Goal: Task Accomplishment & Management: Use online tool/utility

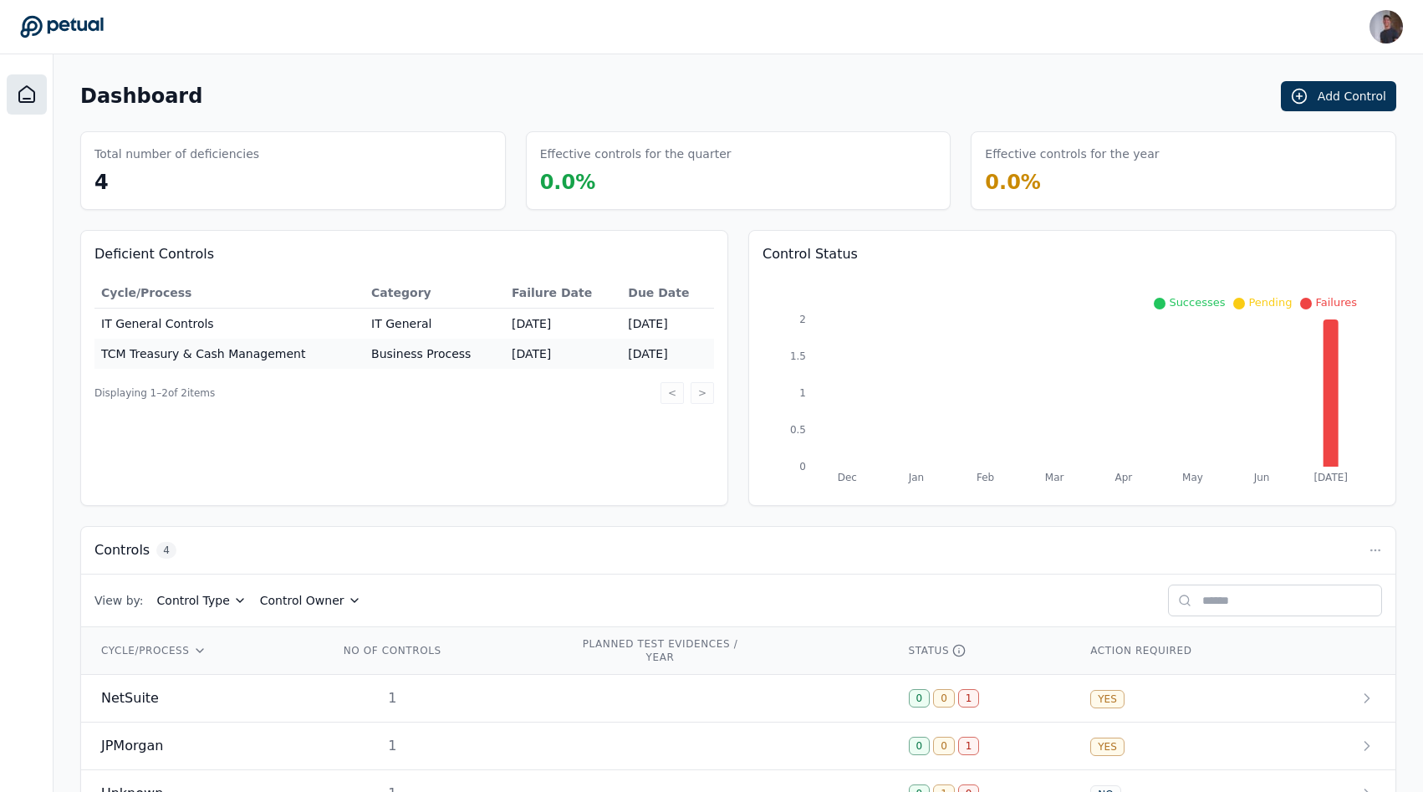
scroll to position [102, 0]
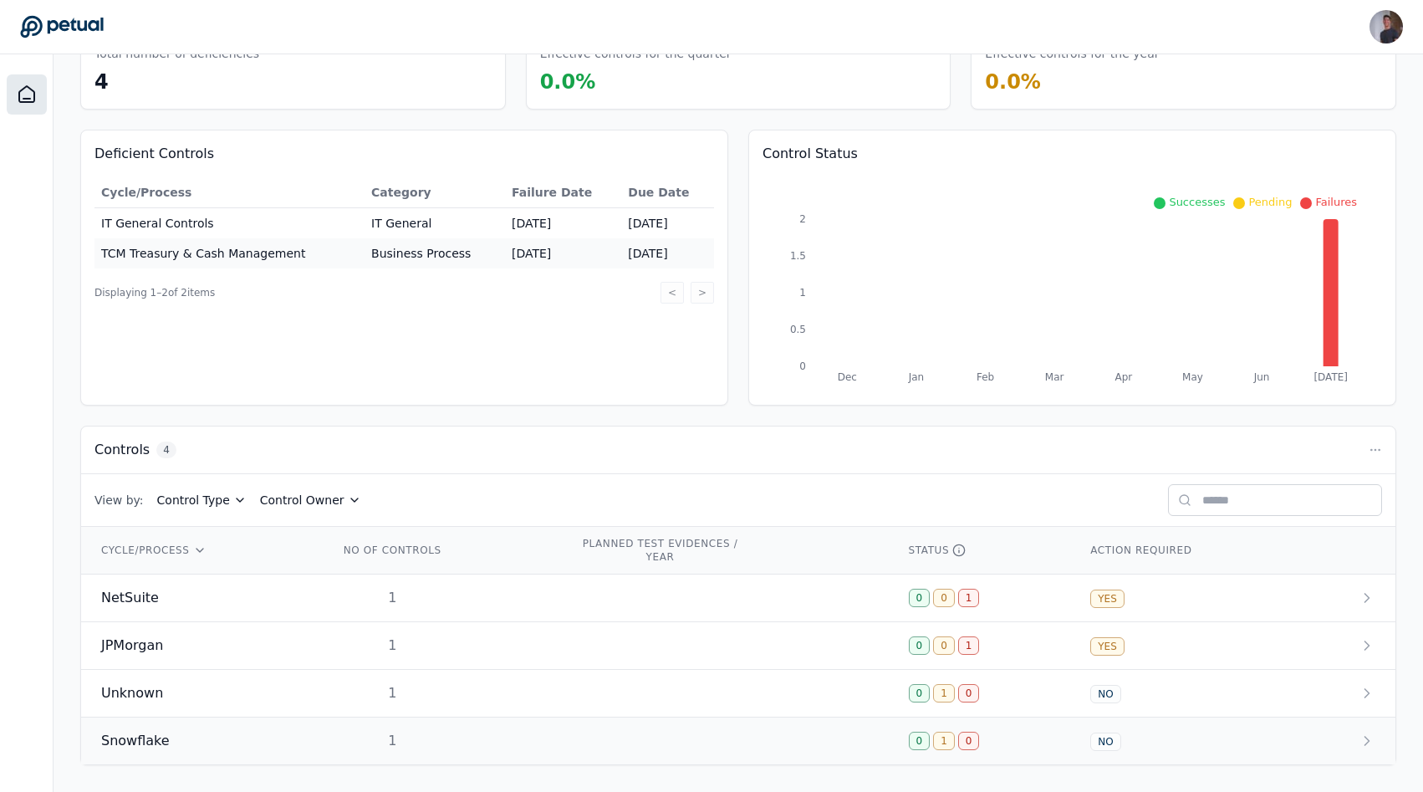
click at [239, 728] on td "Snowflake" at bounding box center [199, 741] width 237 height 48
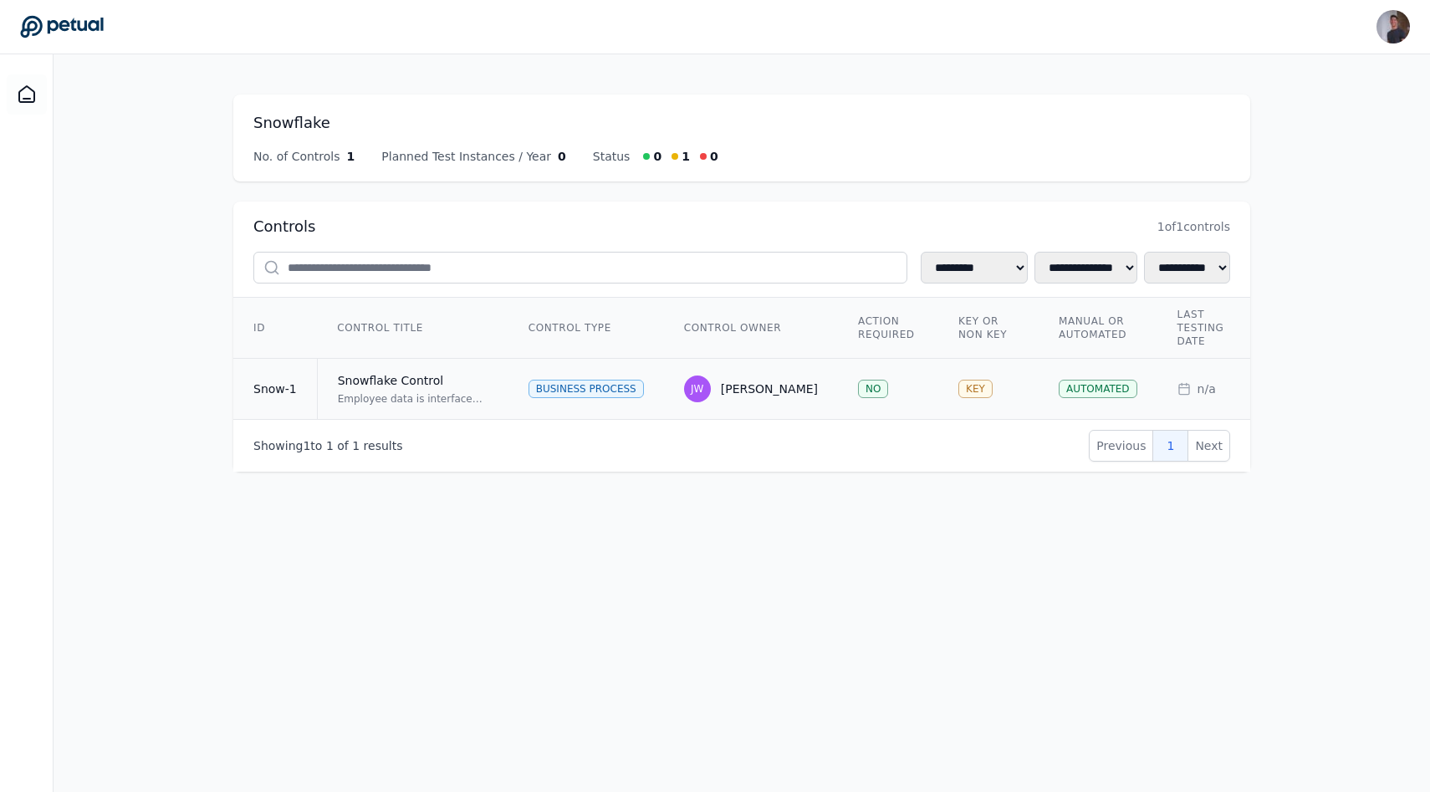
click at [462, 365] on td "Snowflake Control Employee data is interfaced from Workday to NetSuite via Snow…" at bounding box center [412, 389] width 191 height 61
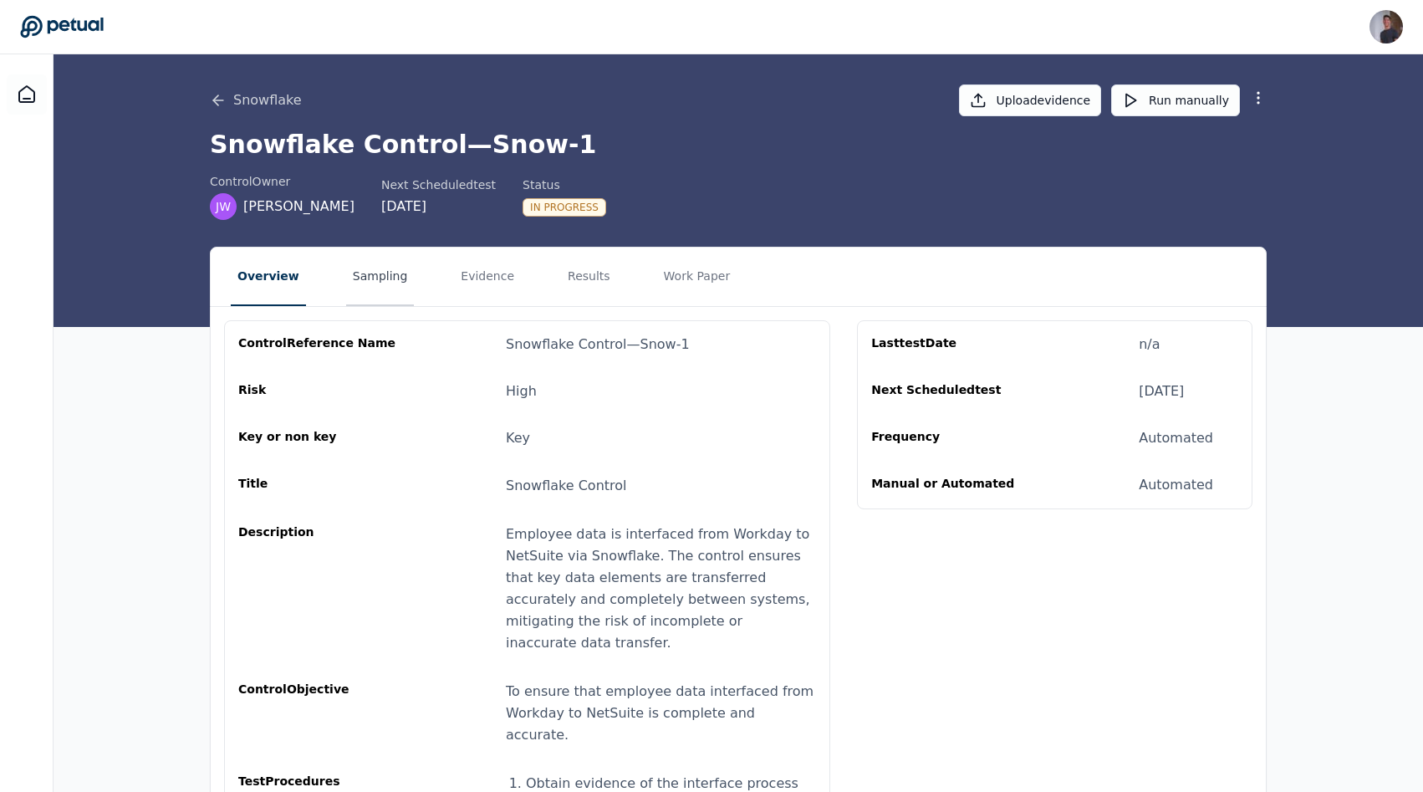
click at [387, 293] on button "Sampling" at bounding box center [380, 276] width 69 height 59
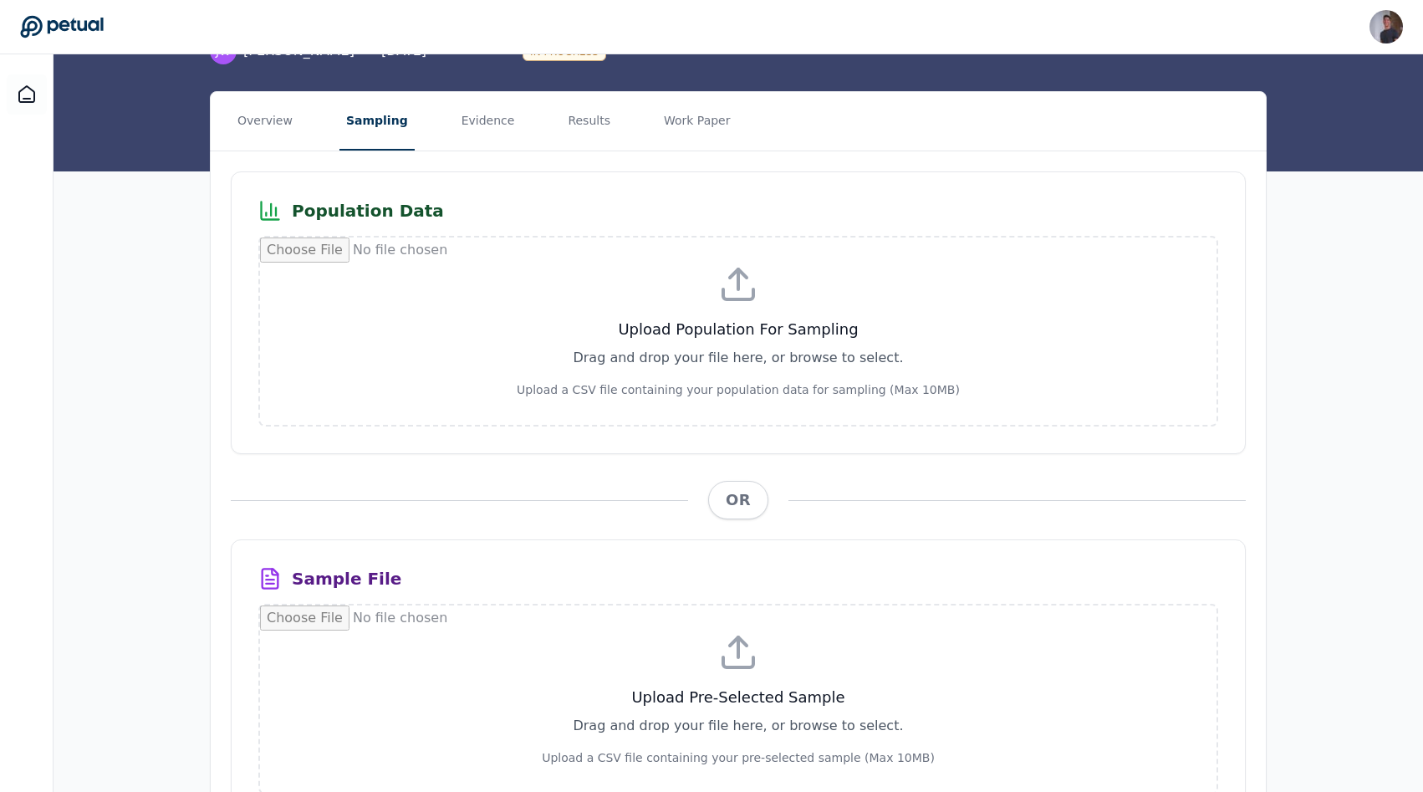
scroll to position [259, 0]
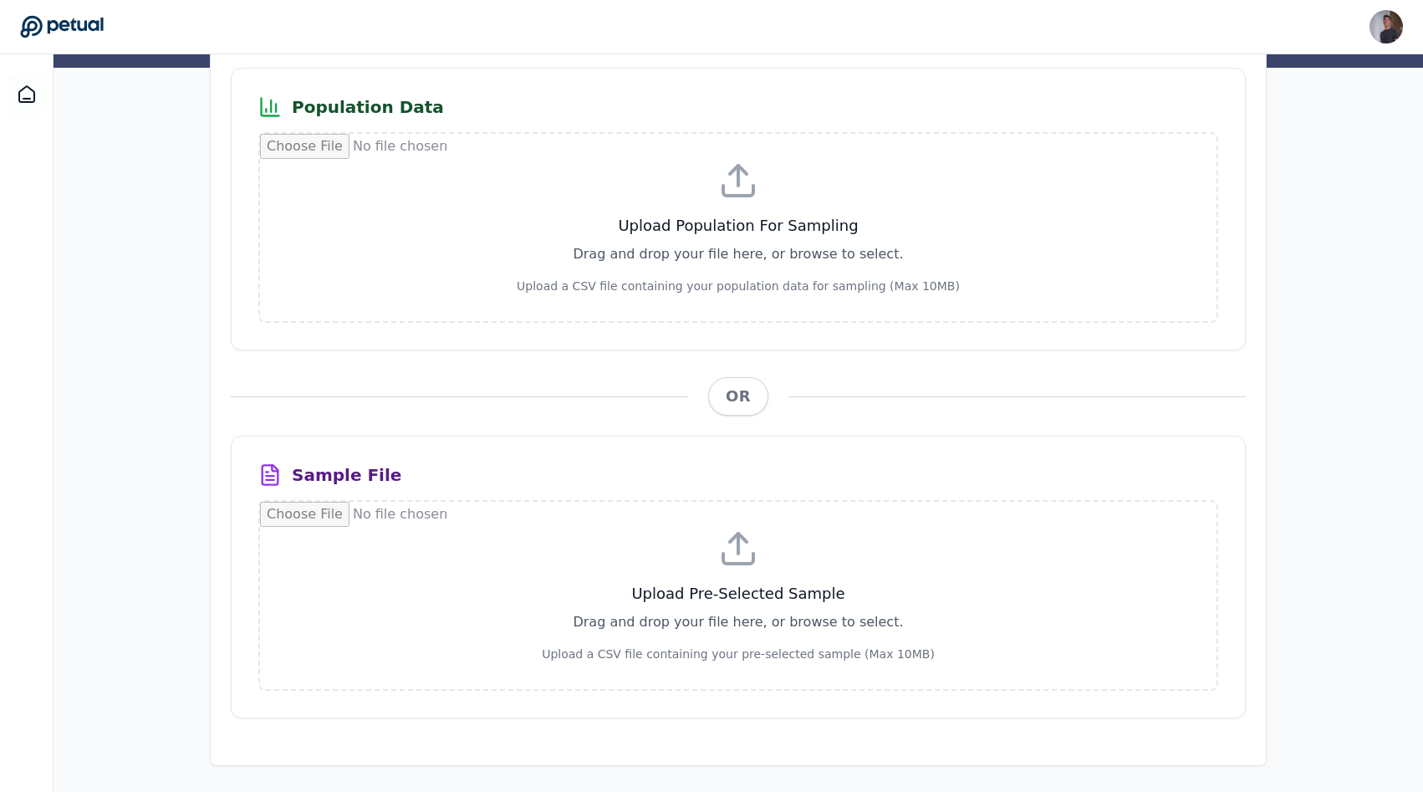
click at [646, 278] on input "file" at bounding box center [738, 227] width 957 height 187
type input "**********"
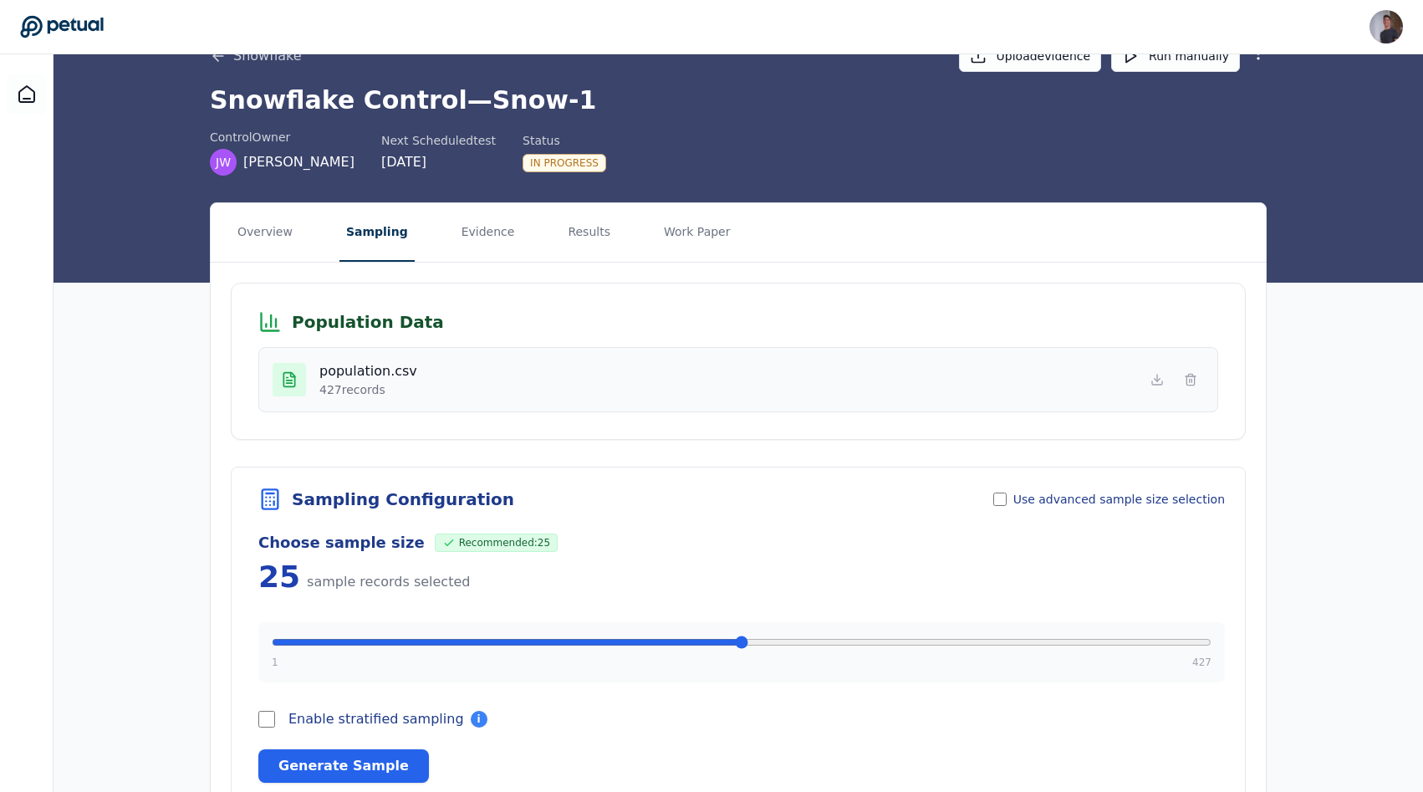
scroll to position [101, 0]
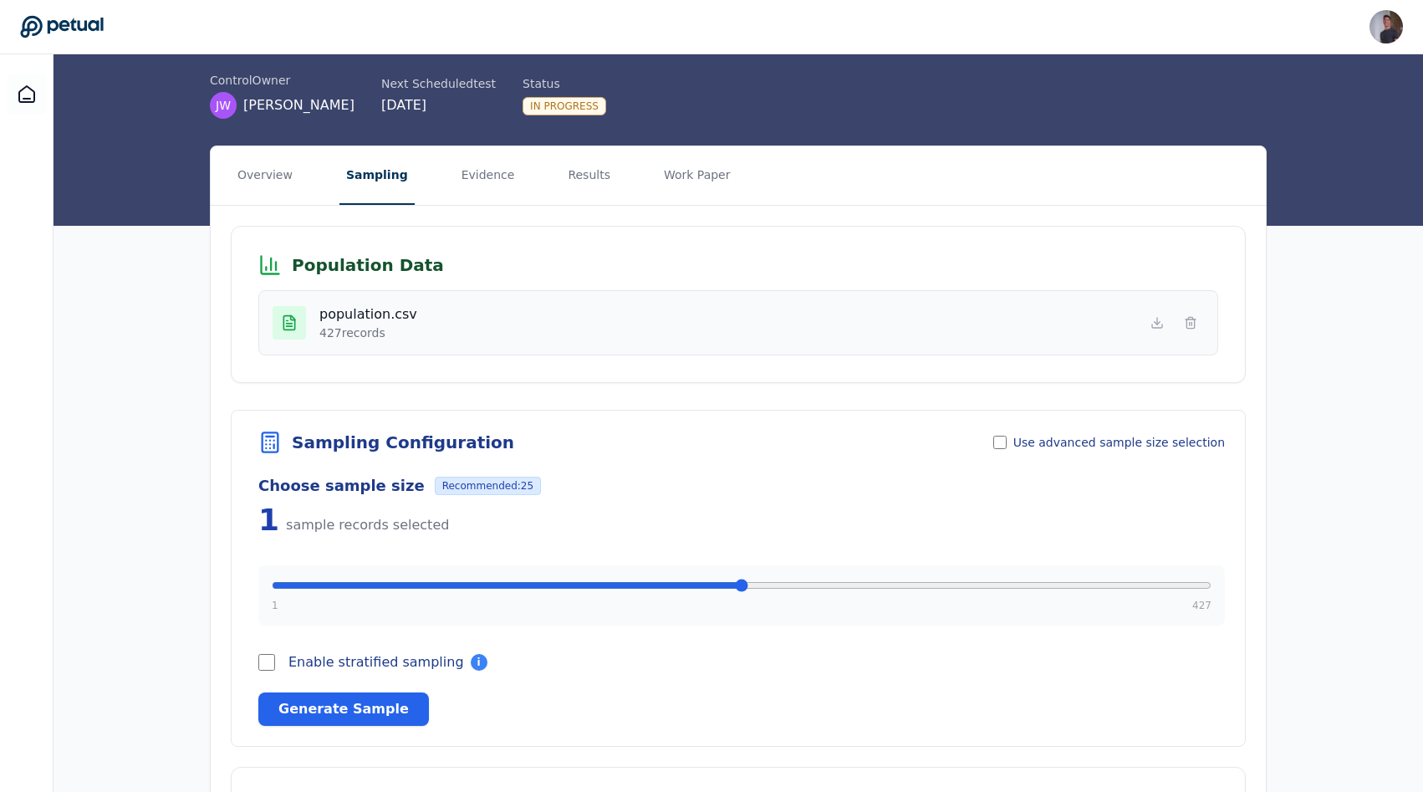
drag, startPoint x: 293, startPoint y: 589, endPoint x: 274, endPoint y: 585, distance: 19.5
type input "*"
click at [274, 585] on input "range" at bounding box center [742, 585] width 940 height 13
click at [316, 709] on button "Generate Sample" at bounding box center [343, 708] width 171 height 33
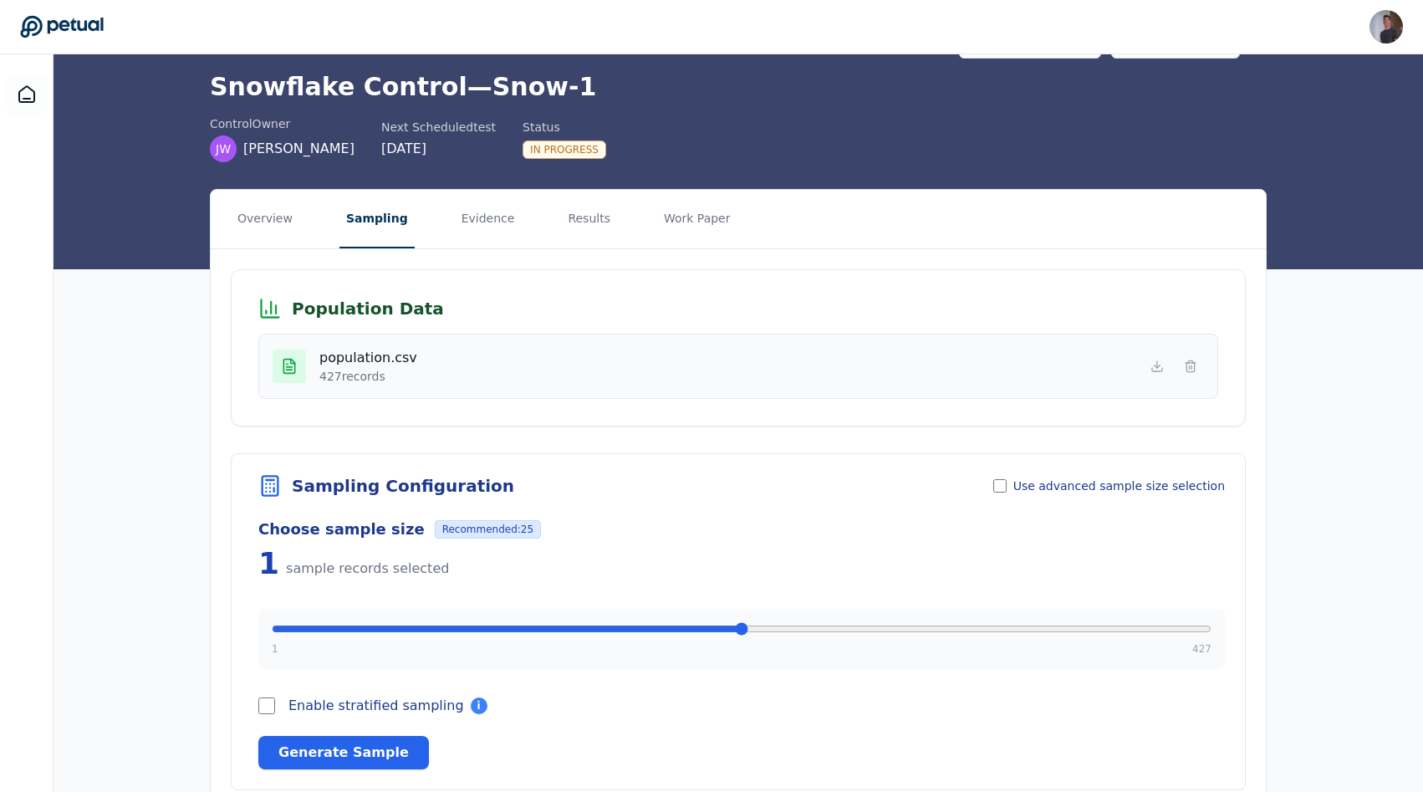
scroll to position [11, 0]
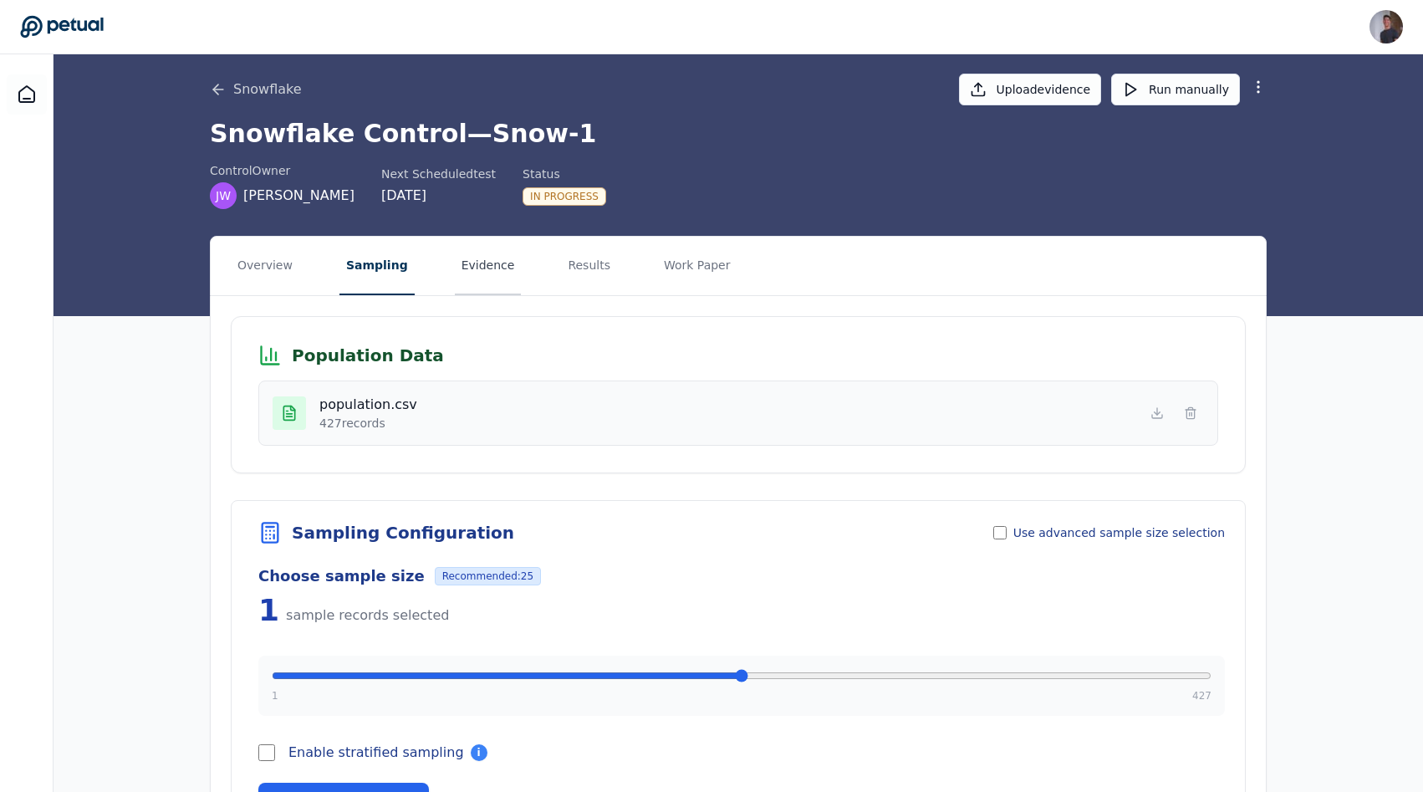
click at [492, 270] on button "Evidence" at bounding box center [488, 266] width 67 height 59
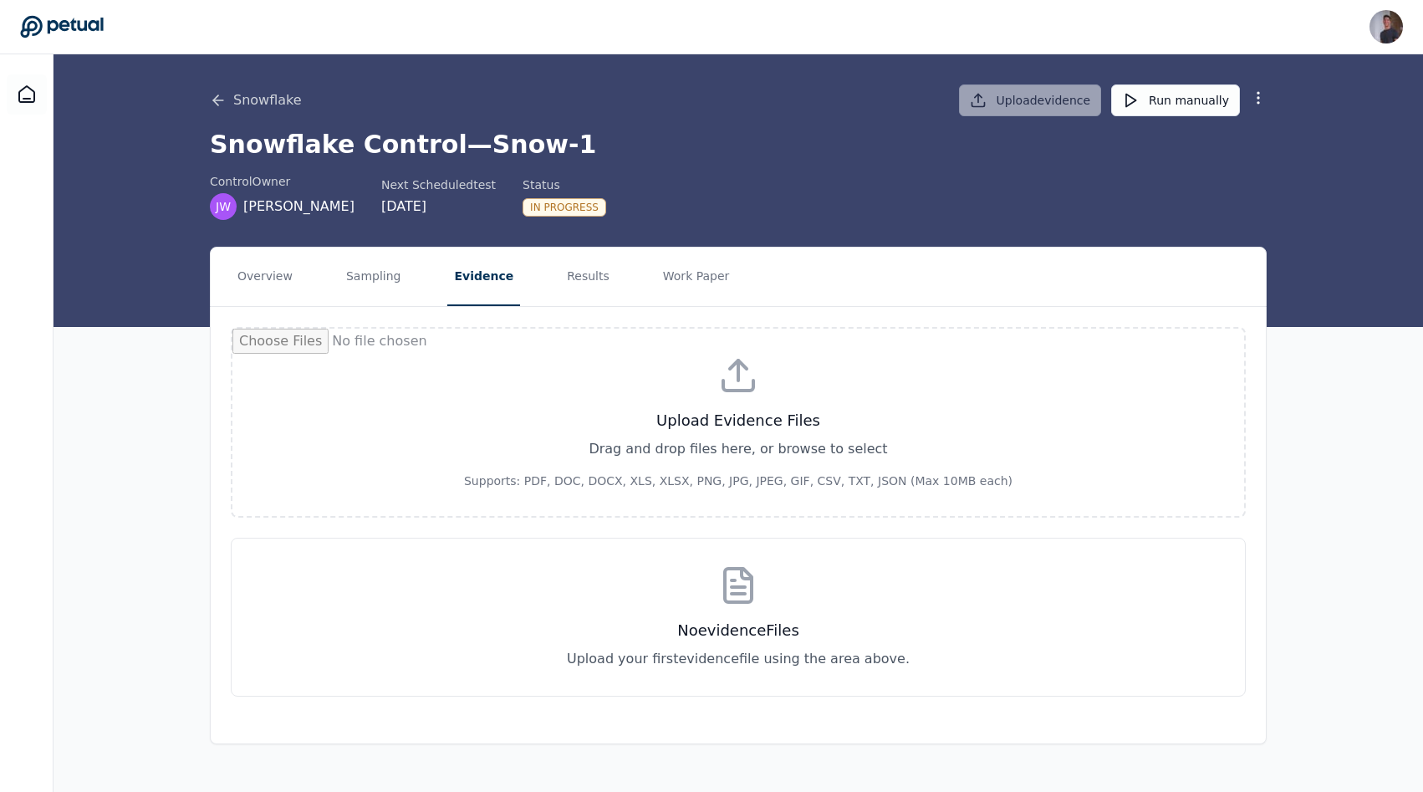
scroll to position [0, 0]
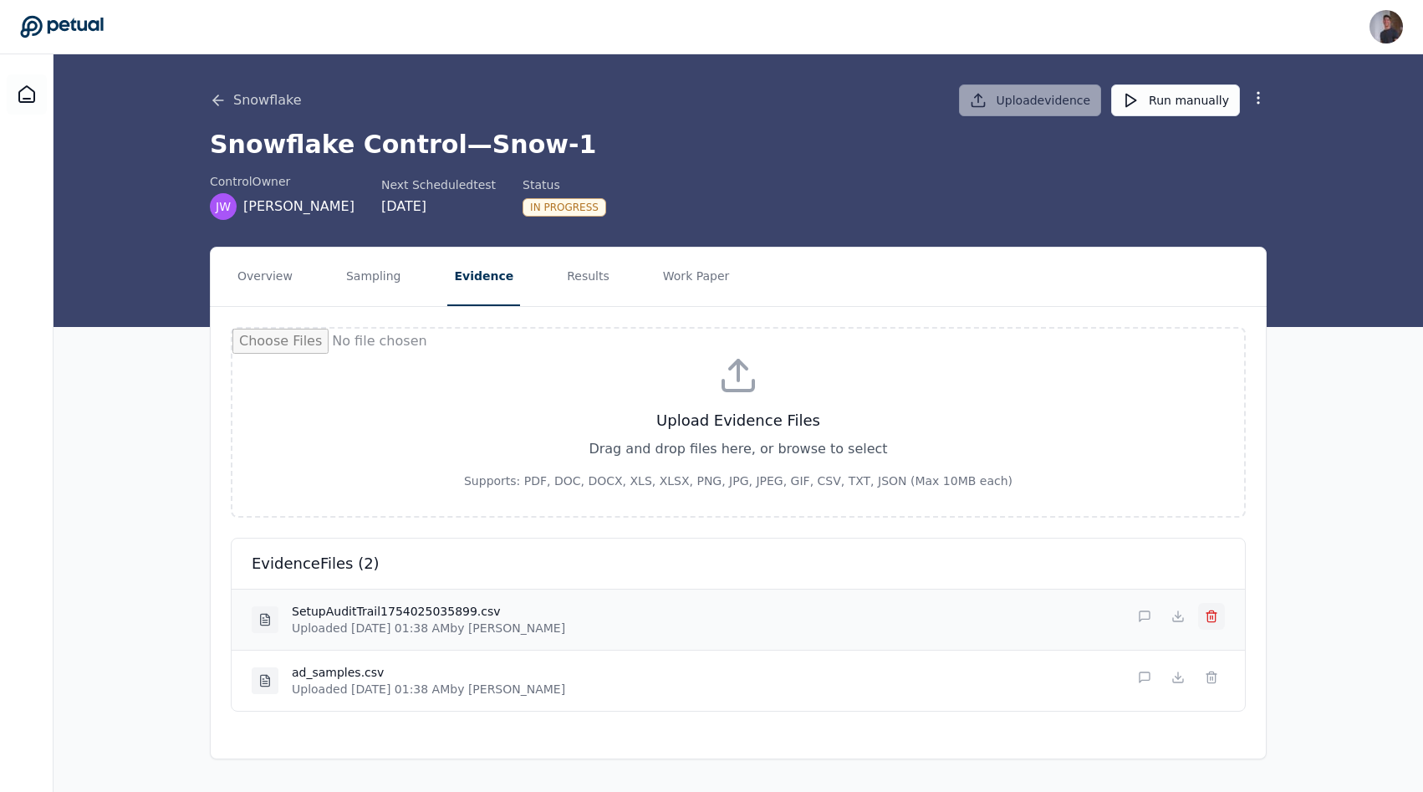
click at [1208, 619] on icon at bounding box center [1211, 616] width 13 height 13
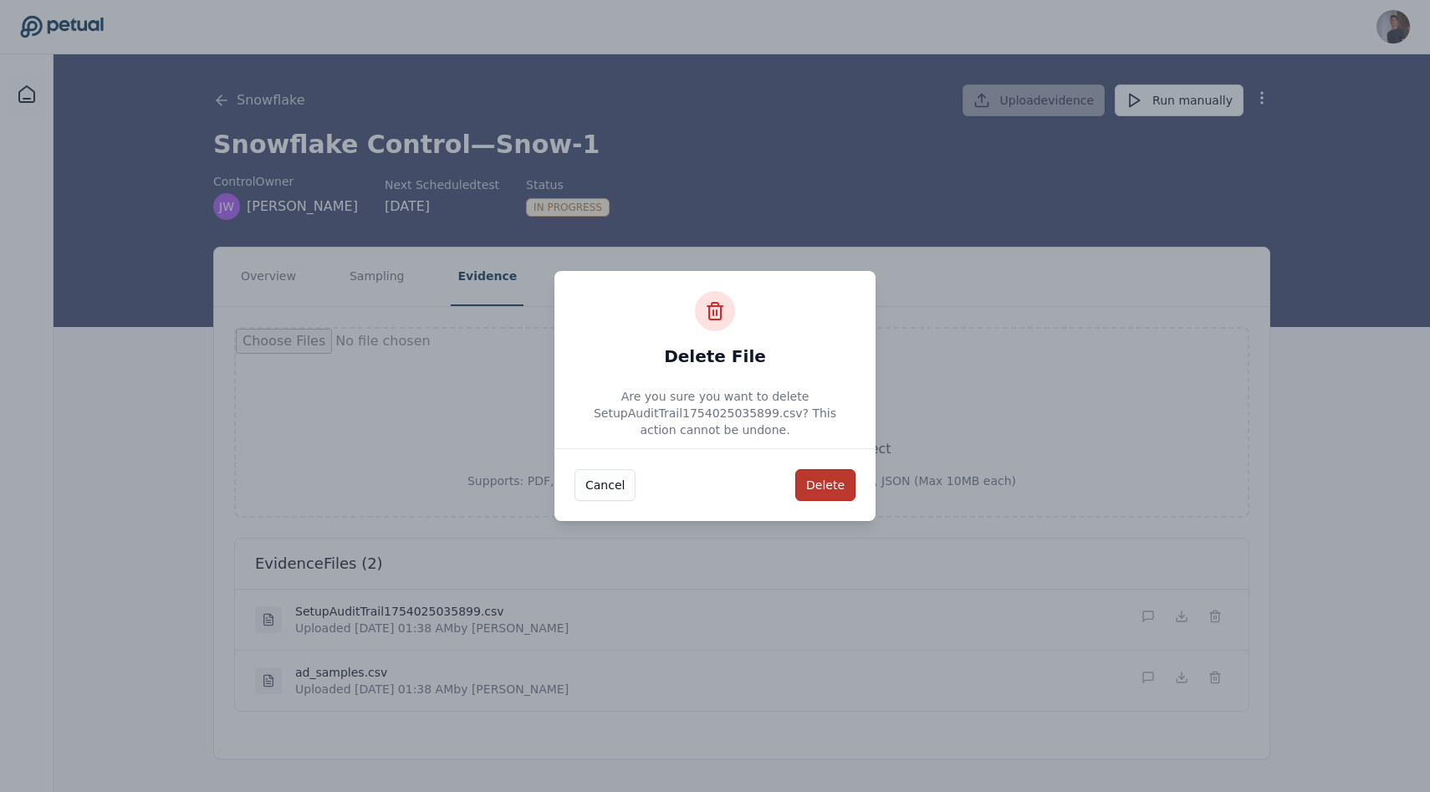
click at [833, 481] on button "Delete" at bounding box center [825, 485] width 60 height 32
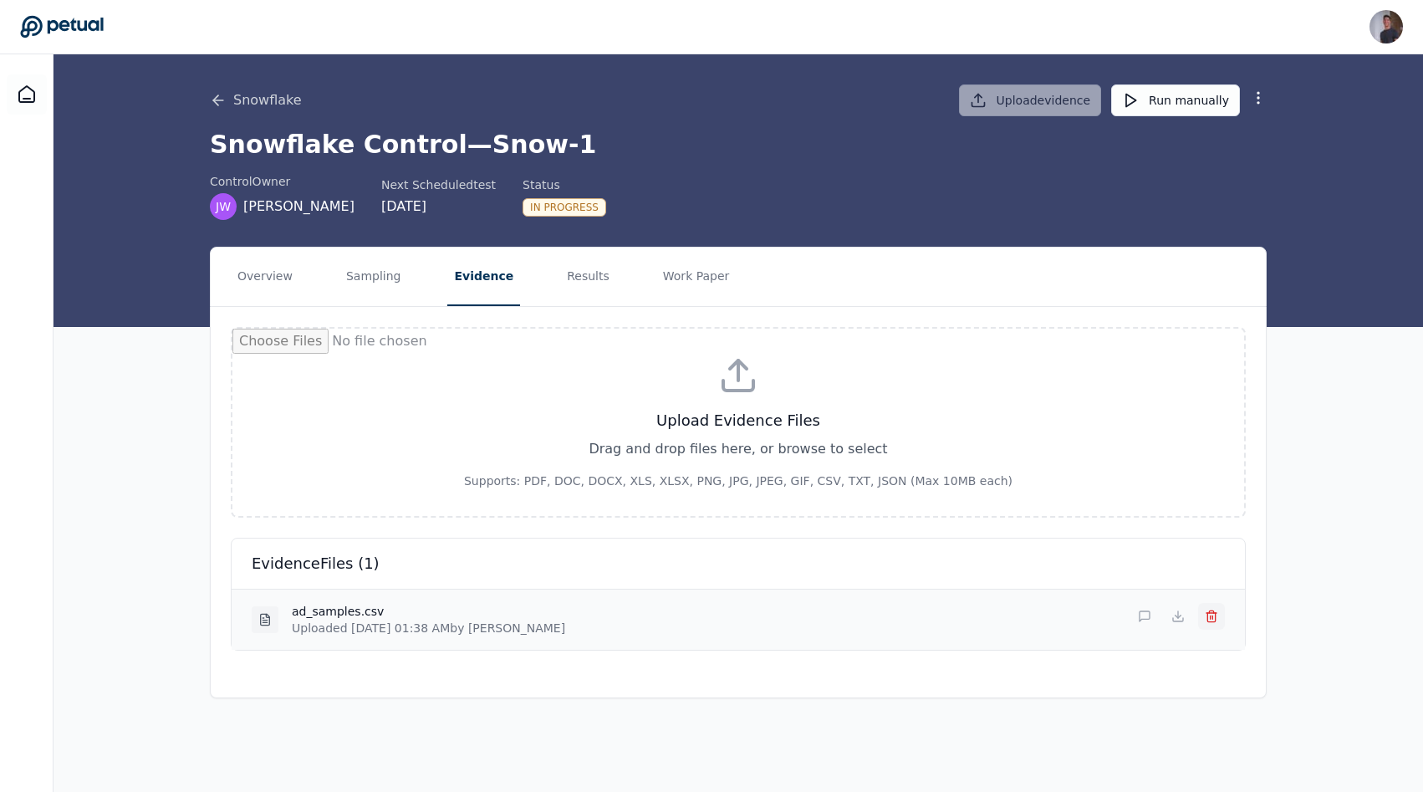
click at [1212, 617] on line at bounding box center [1212, 616] width 0 height 3
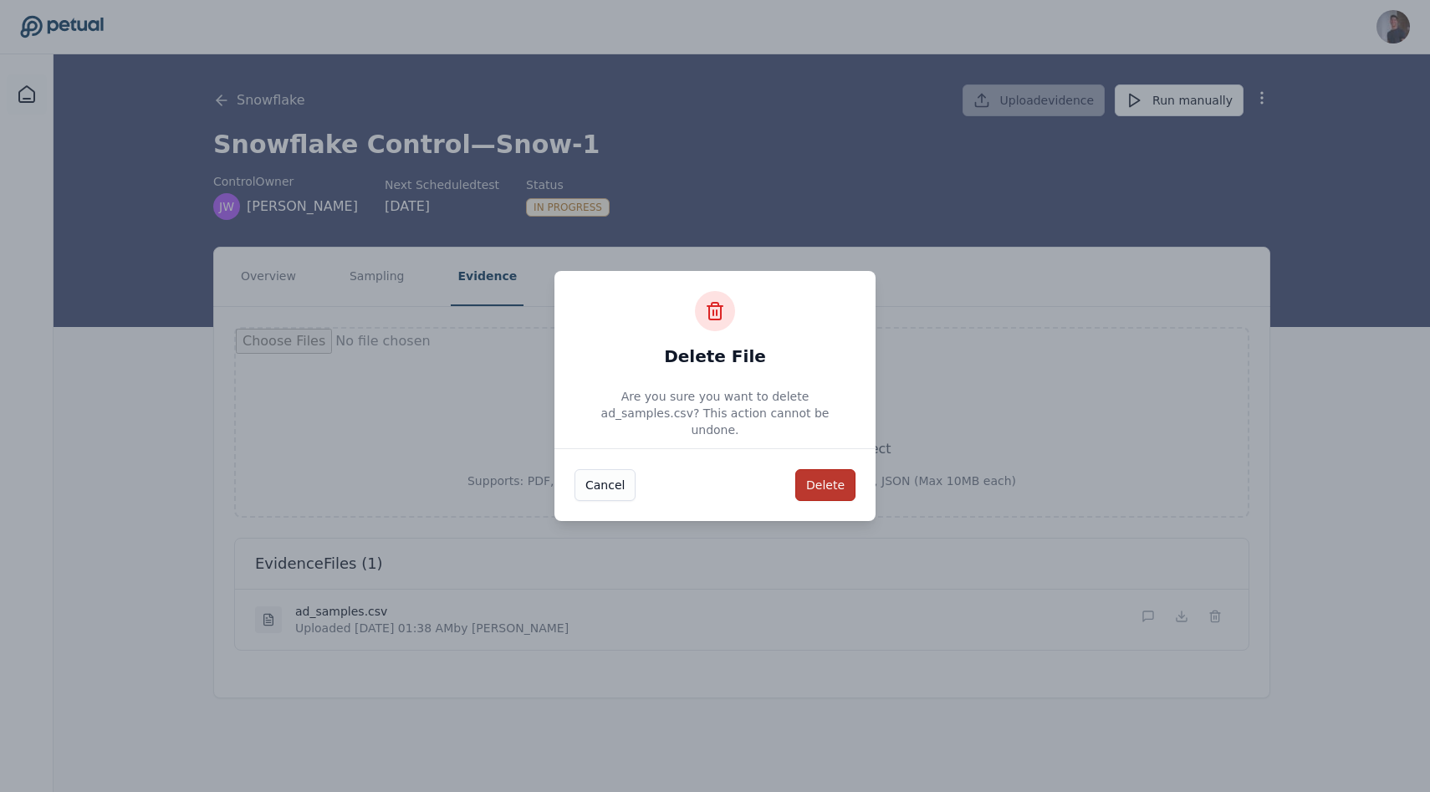
click at [819, 469] on button "Delete" at bounding box center [825, 485] width 60 height 32
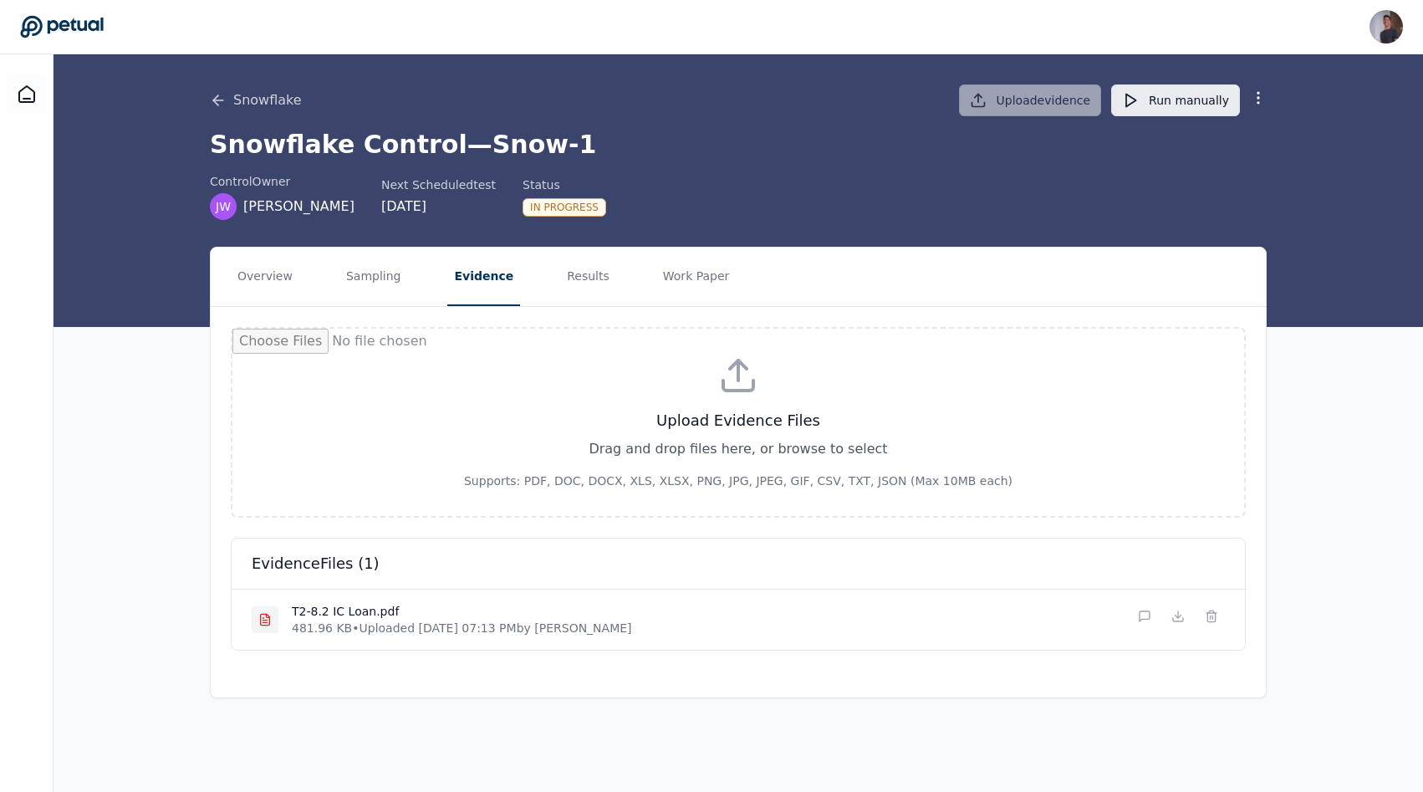
click at [1168, 103] on button "Run manually" at bounding box center [1175, 100] width 129 height 32
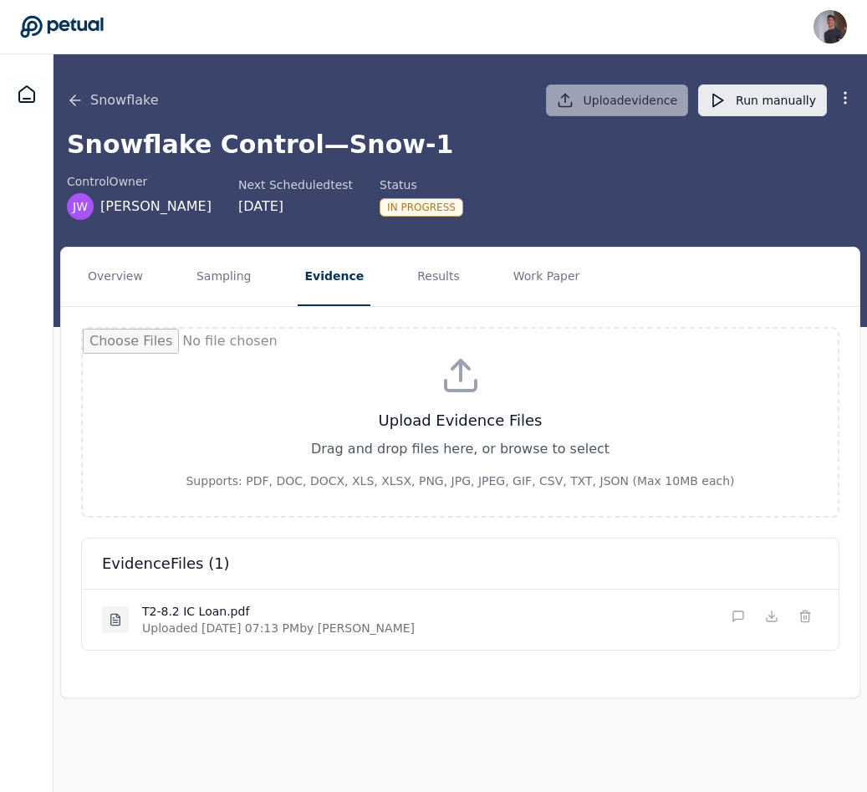
click at [791, 105] on button "Run manually" at bounding box center [762, 100] width 129 height 32
click at [686, 236] on div "Snowflake Upload evidence Run manually Snowflake Control — Snow-1 control Owner…" at bounding box center [461, 190] width 814 height 273
click at [789, 99] on button "Run manually" at bounding box center [762, 100] width 129 height 32
click at [744, 110] on button "Run manually" at bounding box center [762, 100] width 129 height 32
click at [642, 161] on div "Snowflake Control — Snow-1 control Owner [PERSON_NAME] Next Scheduled test [DAT…" at bounding box center [460, 175] width 787 height 90
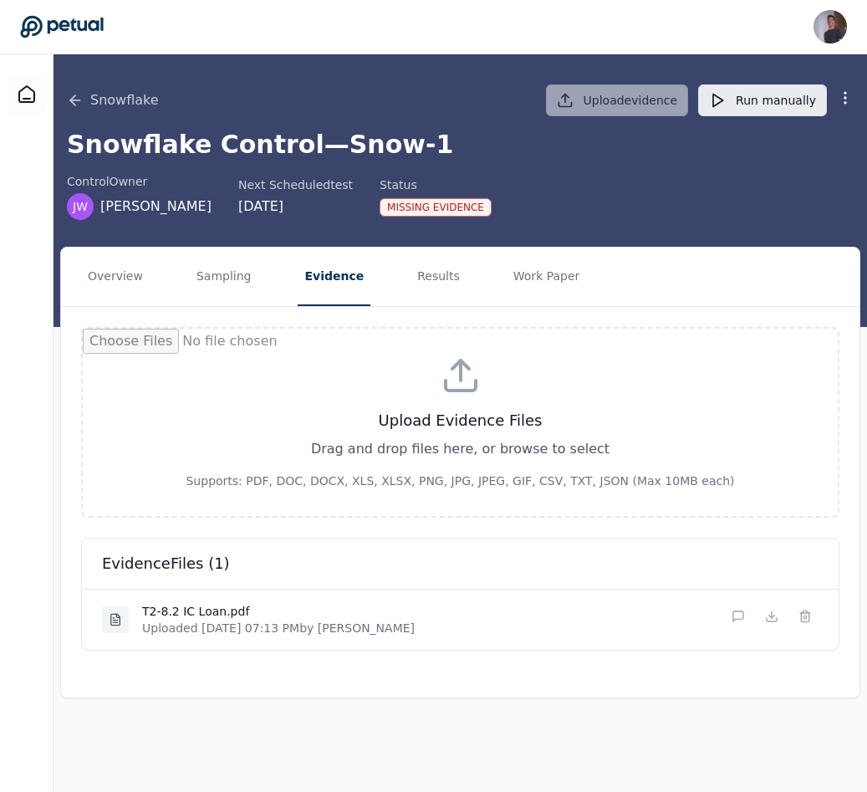
click at [737, 101] on button "Run manually" at bounding box center [762, 100] width 129 height 32
